Goal: Task Accomplishment & Management: Manage account settings

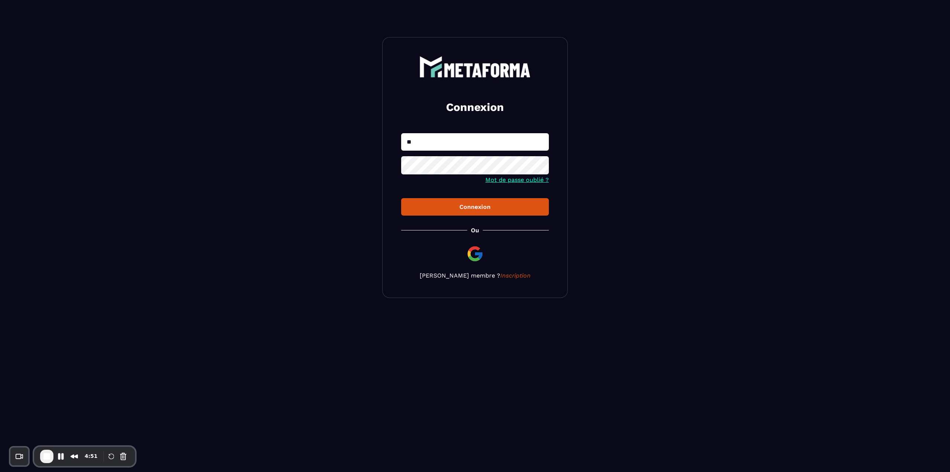
type input "**********"
click at [438, 218] on div "**********" at bounding box center [475, 167] width 186 height 261
click at [444, 206] on div "Connexion" at bounding box center [475, 206] width 136 height 7
